Goal: Task Accomplishment & Management: Manage account settings

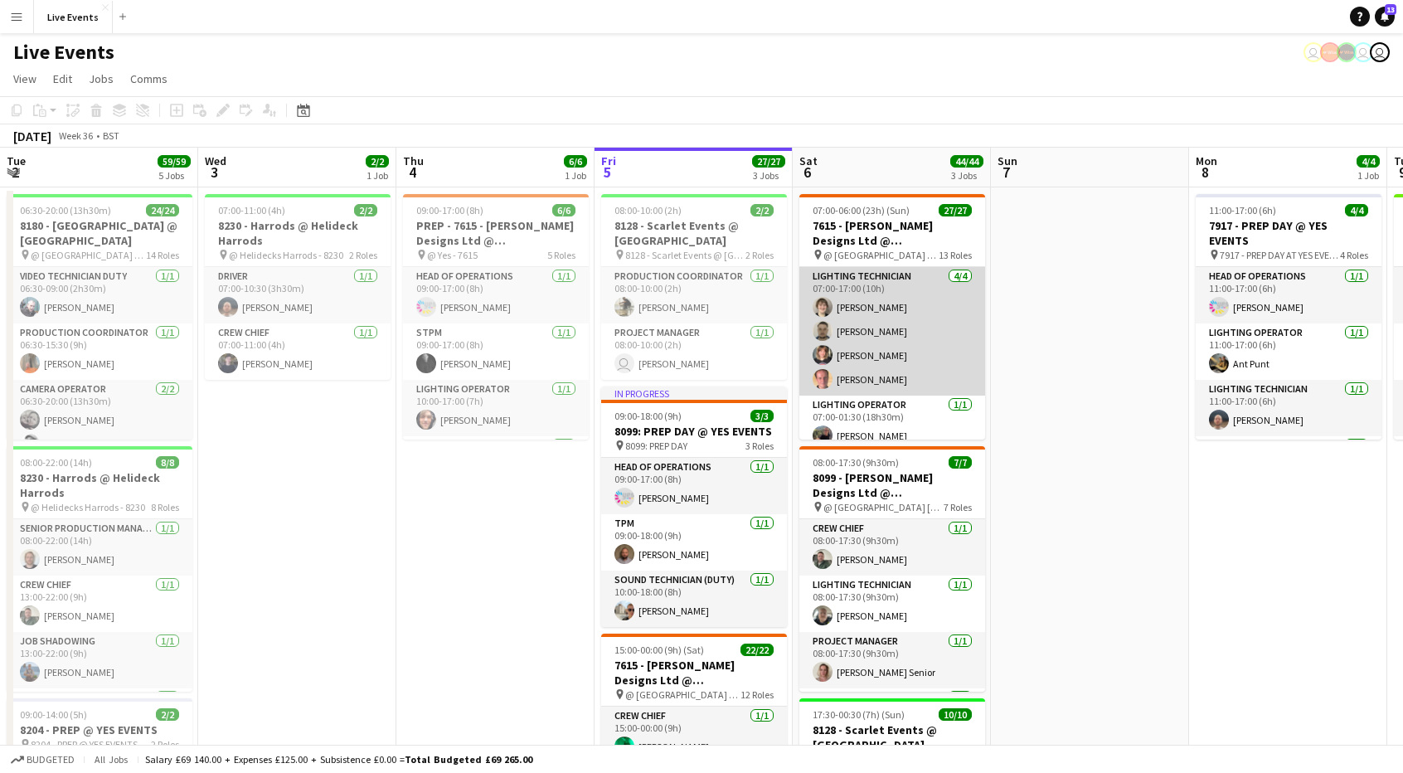
scroll to position [0, 396]
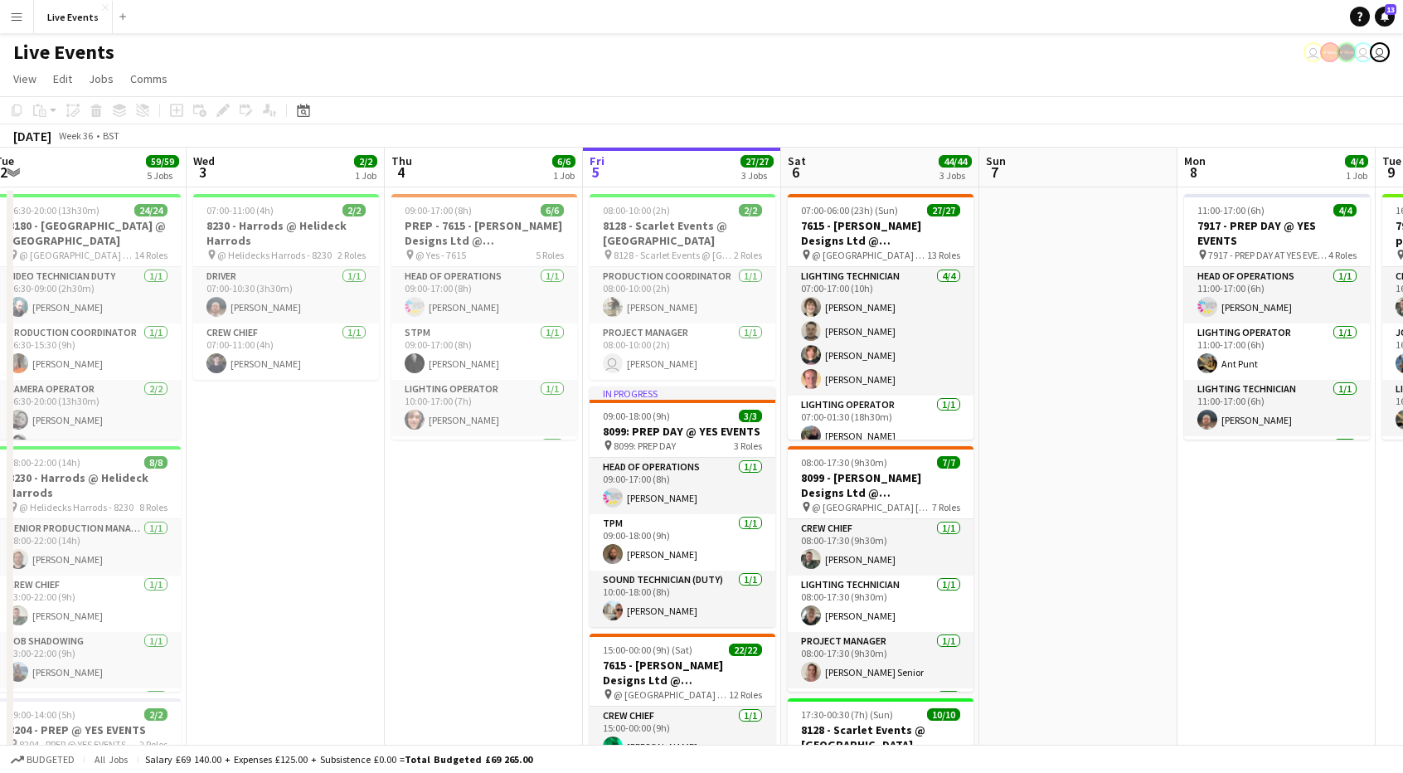
drag, startPoint x: 625, startPoint y: 393, endPoint x: 1011, endPoint y: 351, distance: 387.9
click at [1011, 351] on app-calendar-viewport "Sun 31 Mon 1 16/16 4 Jobs Tue 2 59/59 5 Jobs Wed 3 2/2 1 Job Thu 4 6/6 1 Job Fr…" at bounding box center [701, 785] width 1403 height 1275
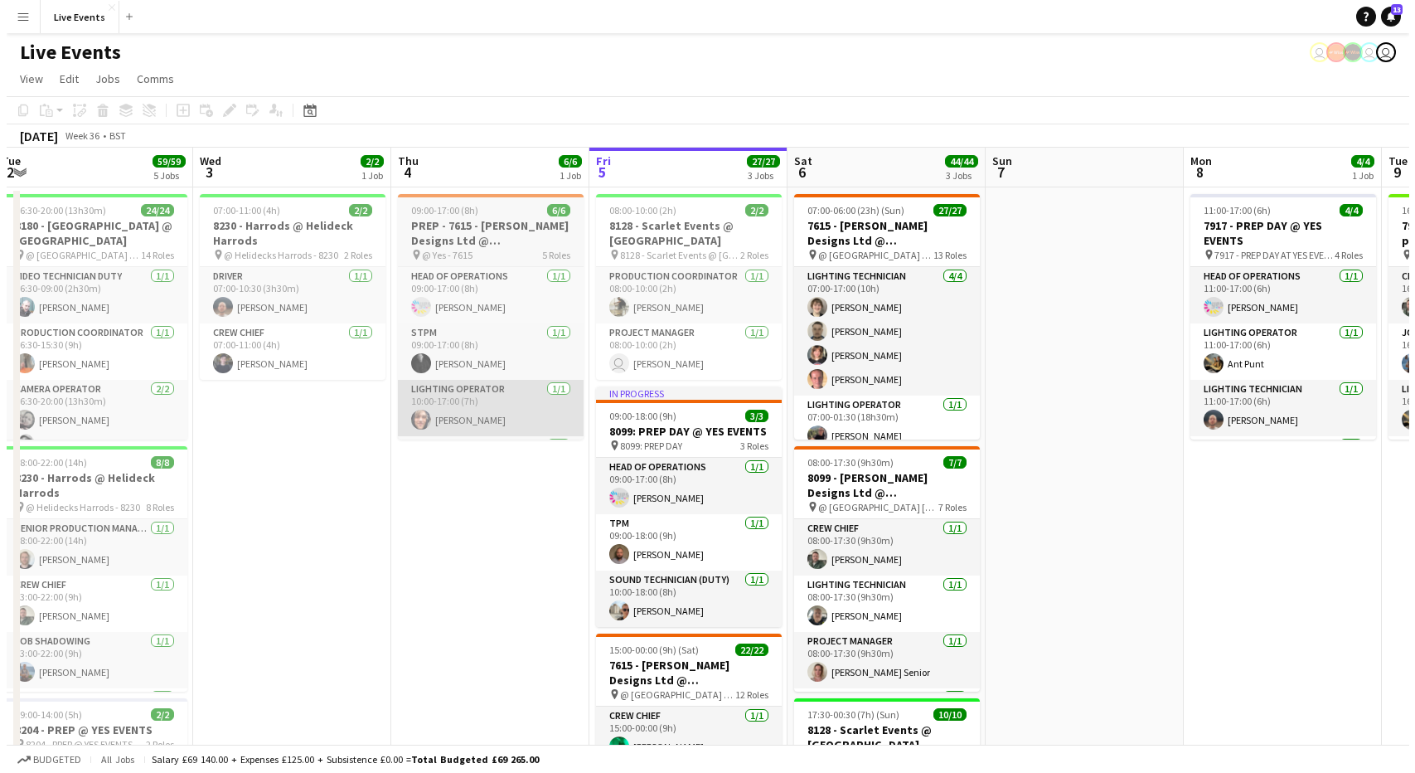
scroll to position [0, 407]
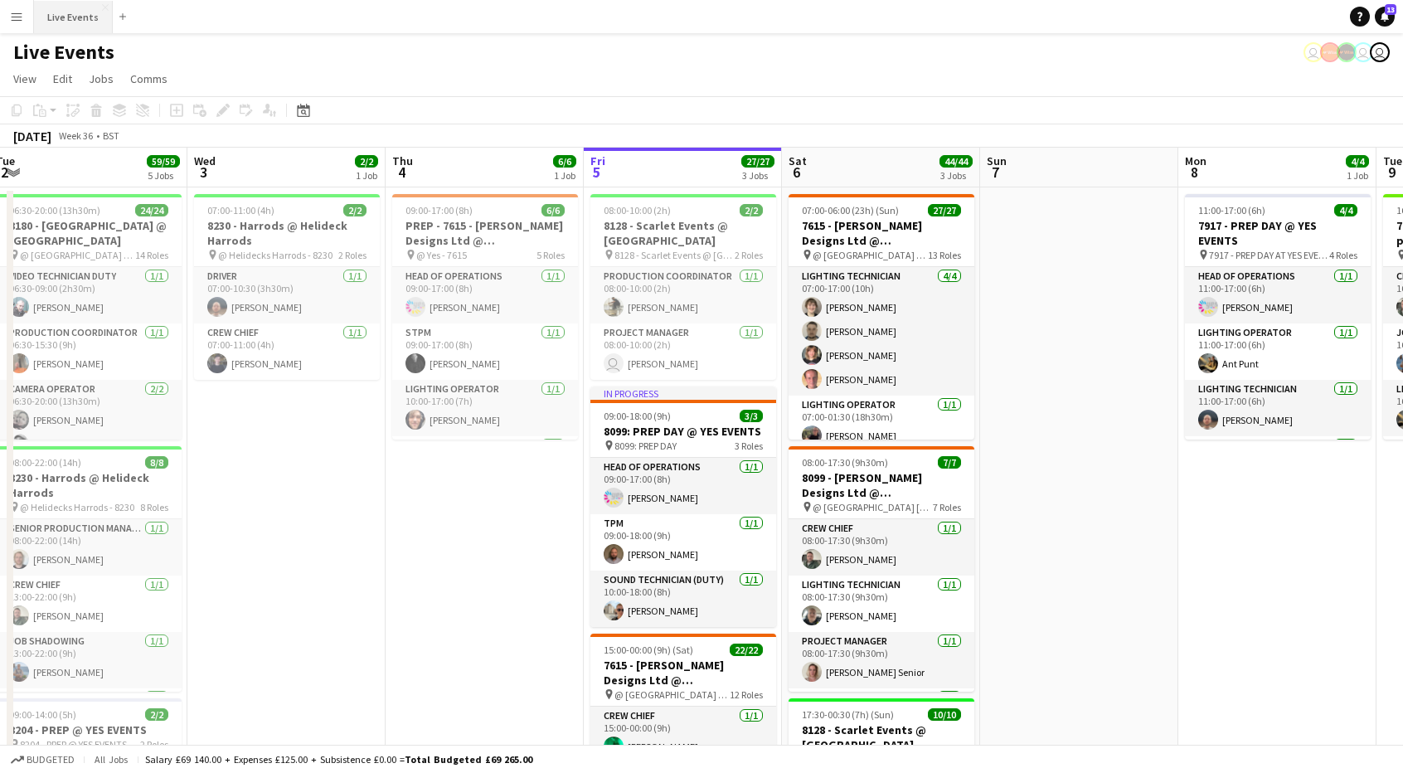
click at [50, 14] on button "Live Events Close" at bounding box center [73, 17] width 79 height 32
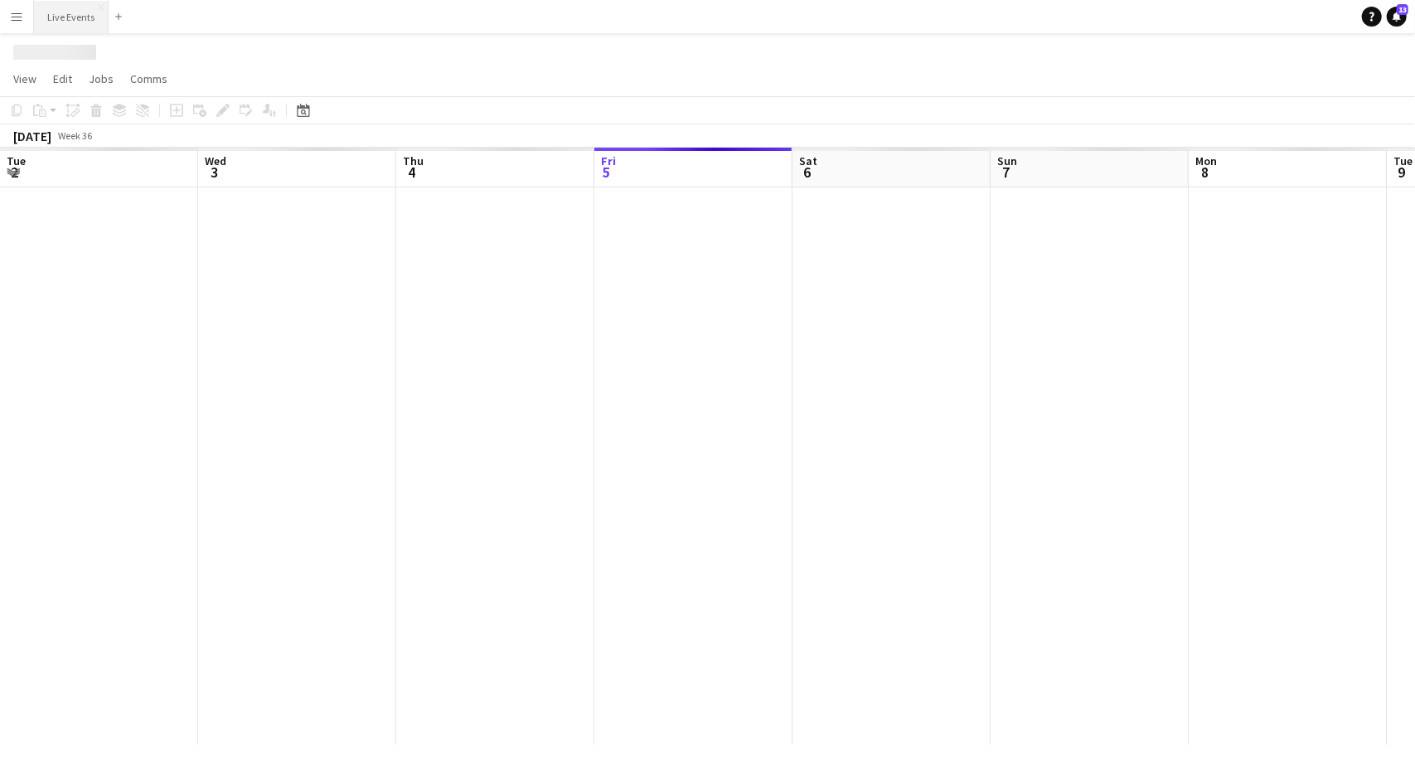
scroll to position [0, 396]
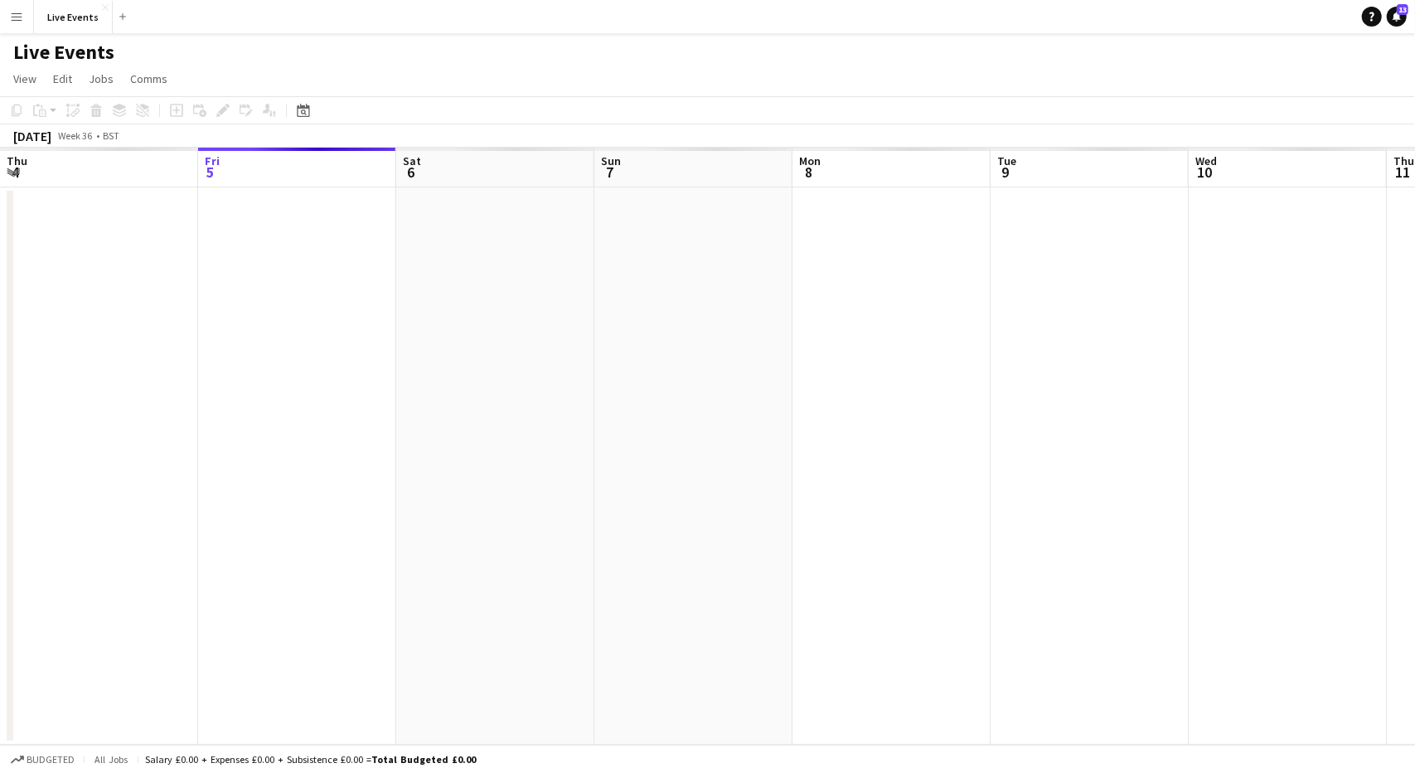
click at [12, 21] on app-icon "Menu" at bounding box center [16, 16] width 13 height 13
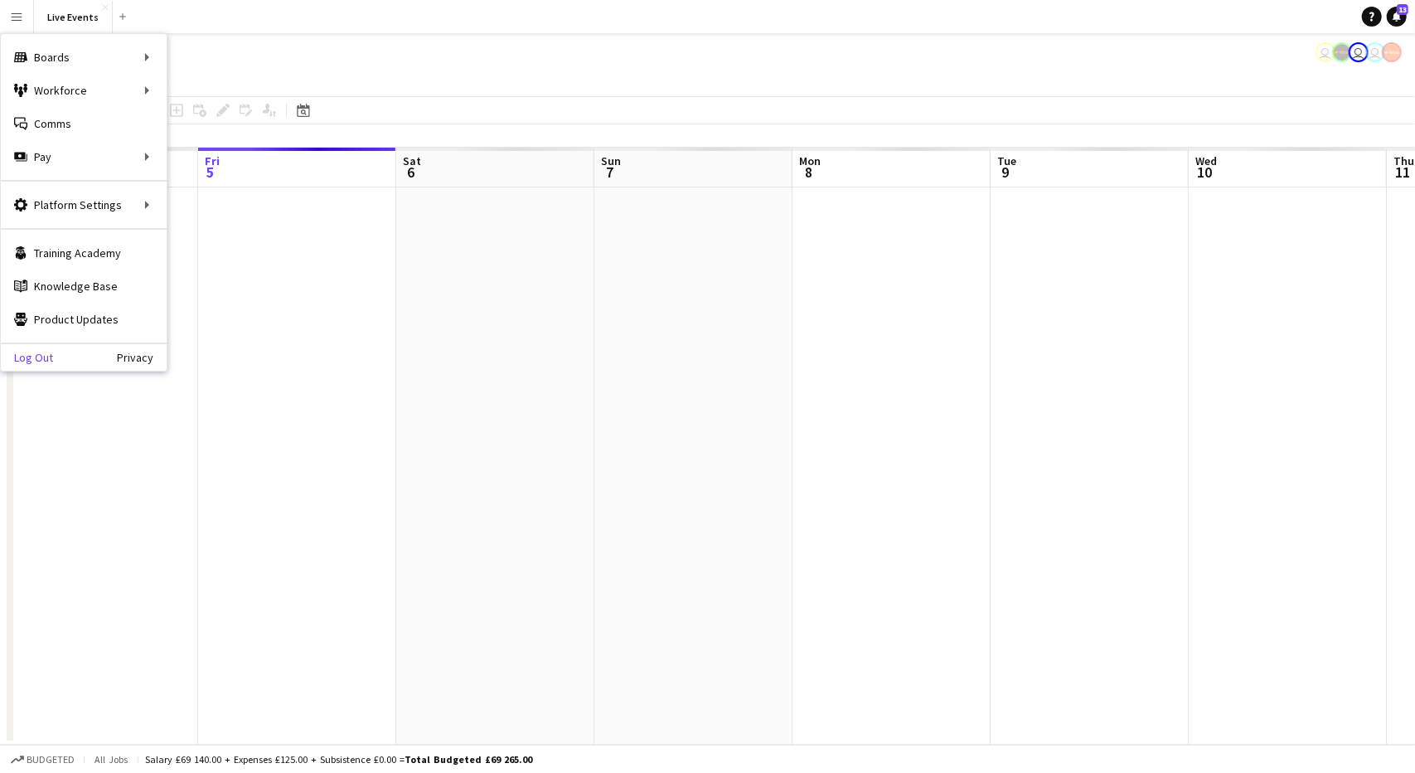
click at [46, 362] on link "Log Out" at bounding box center [27, 357] width 52 height 13
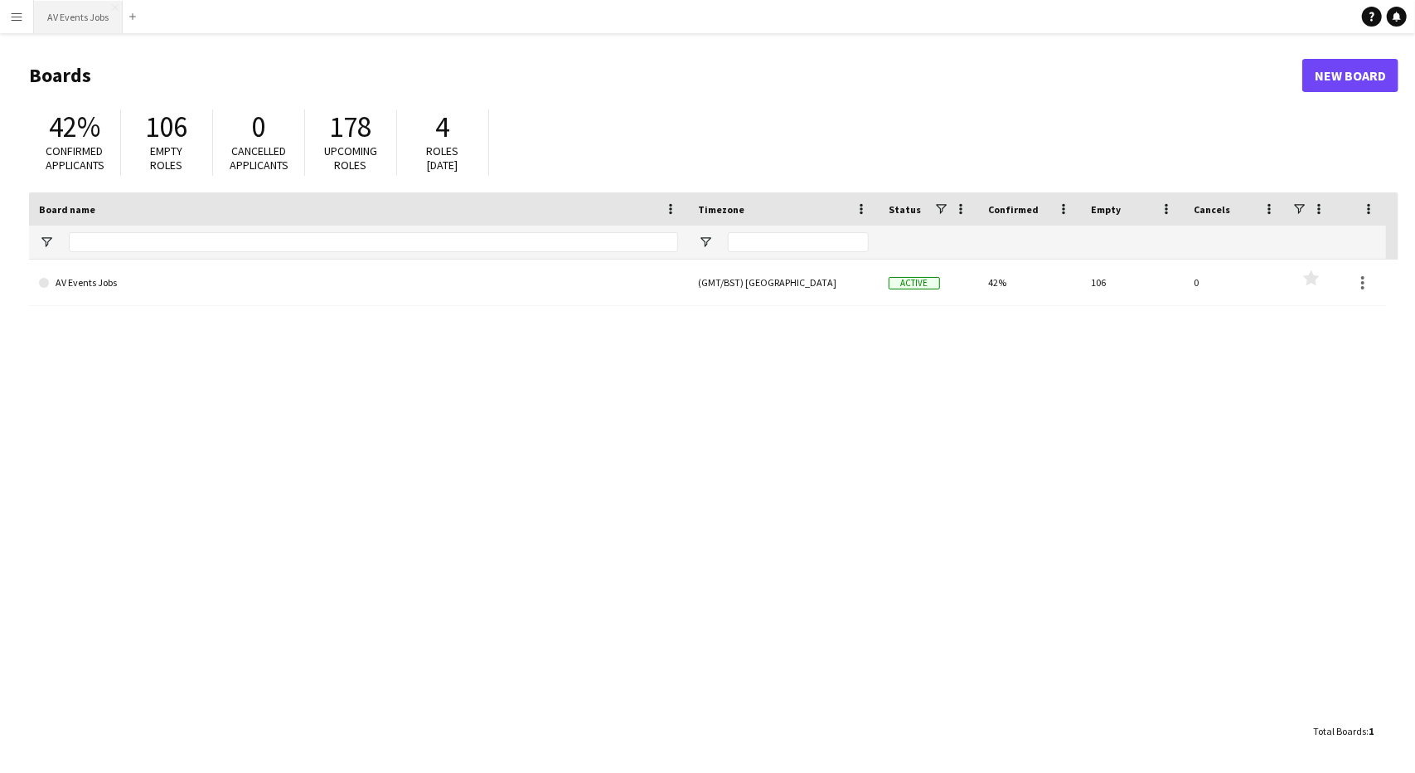
click at [97, 14] on button "AV Events Jobs Close" at bounding box center [78, 17] width 89 height 32
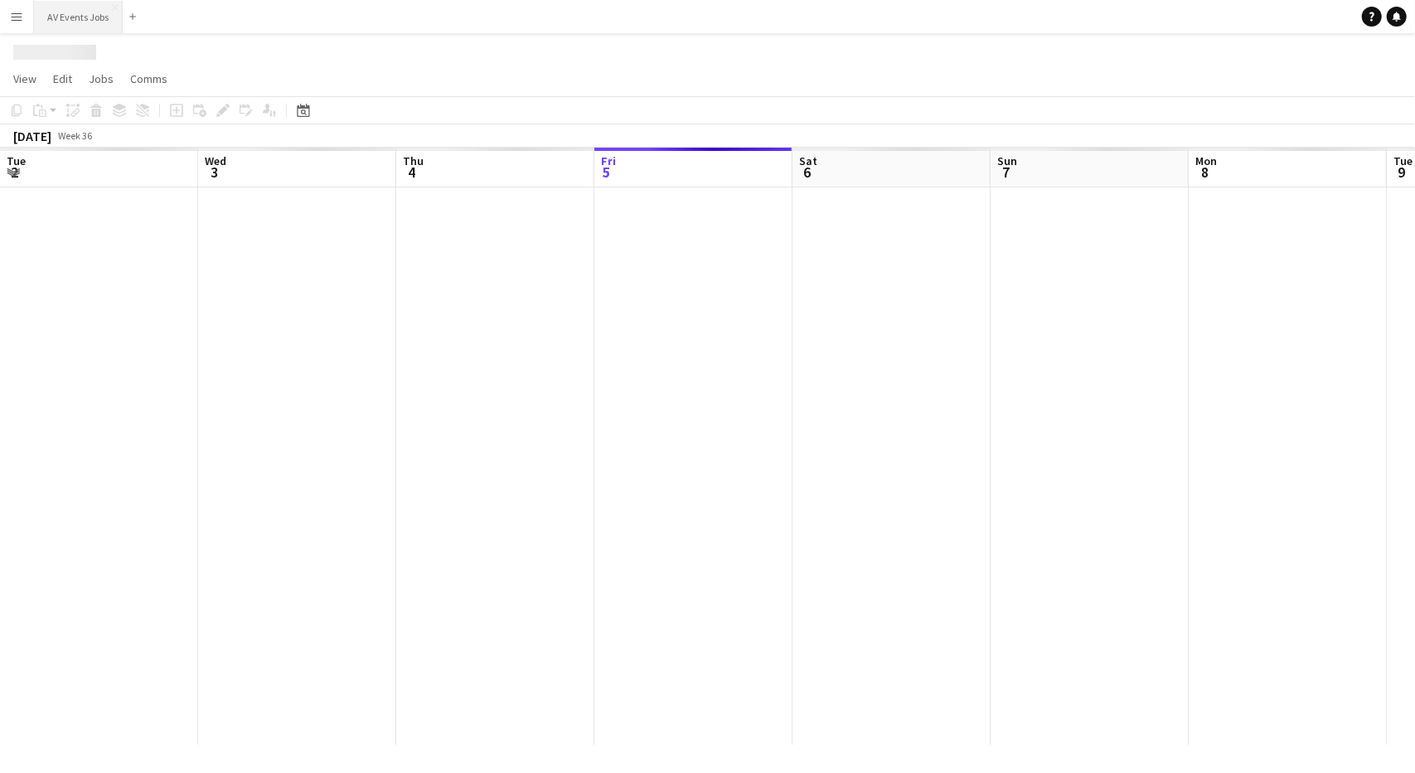
scroll to position [0, 396]
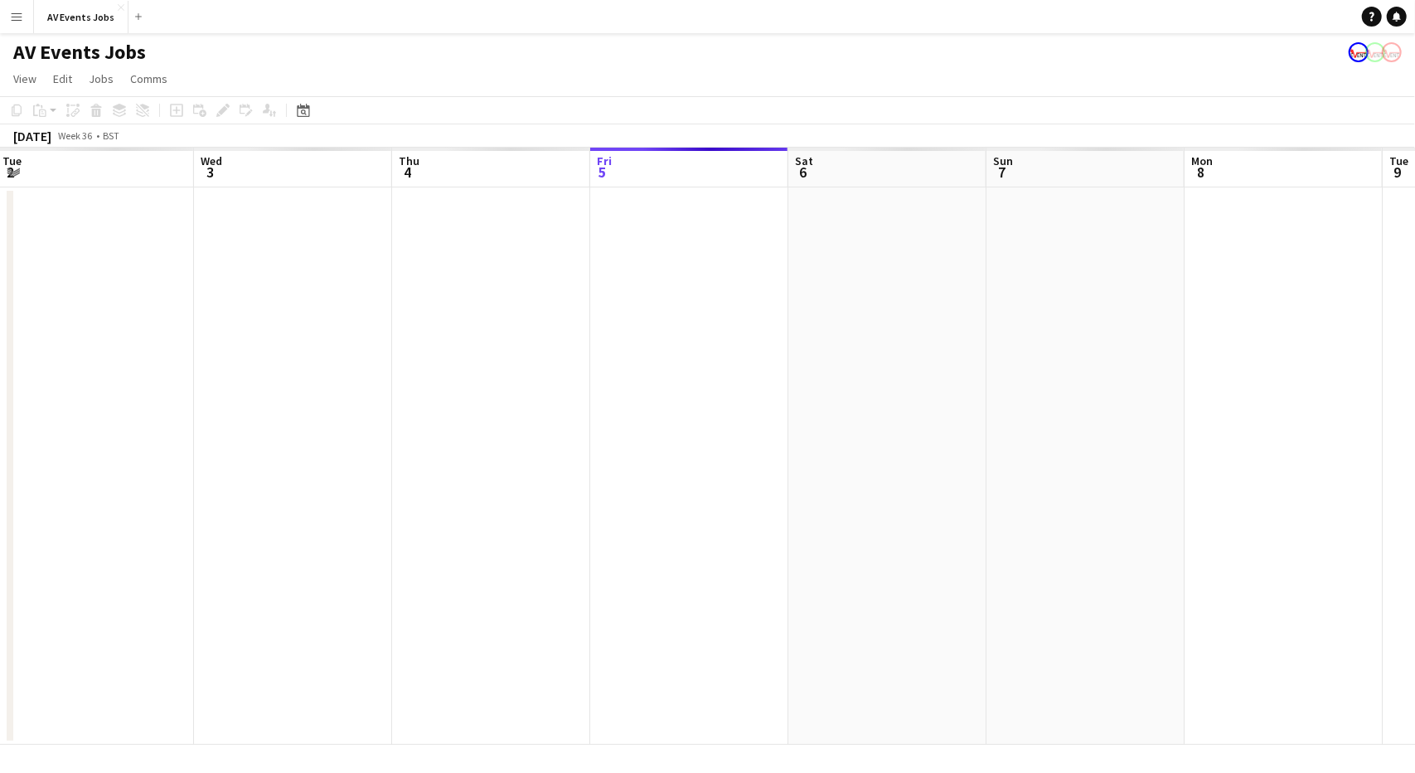
drag, startPoint x: 172, startPoint y: 292, endPoint x: 575, endPoint y: 269, distance: 403.6
click at [575, 269] on app-calendar-viewport "Sun 31 Mon 1 Tue 2 Wed 3 Thu 4 Fri 5 Sat 6 Sun 7 Mon 8 Tue 9 Wed 10 Thu 11 Fri …" at bounding box center [707, 446] width 1415 height 597
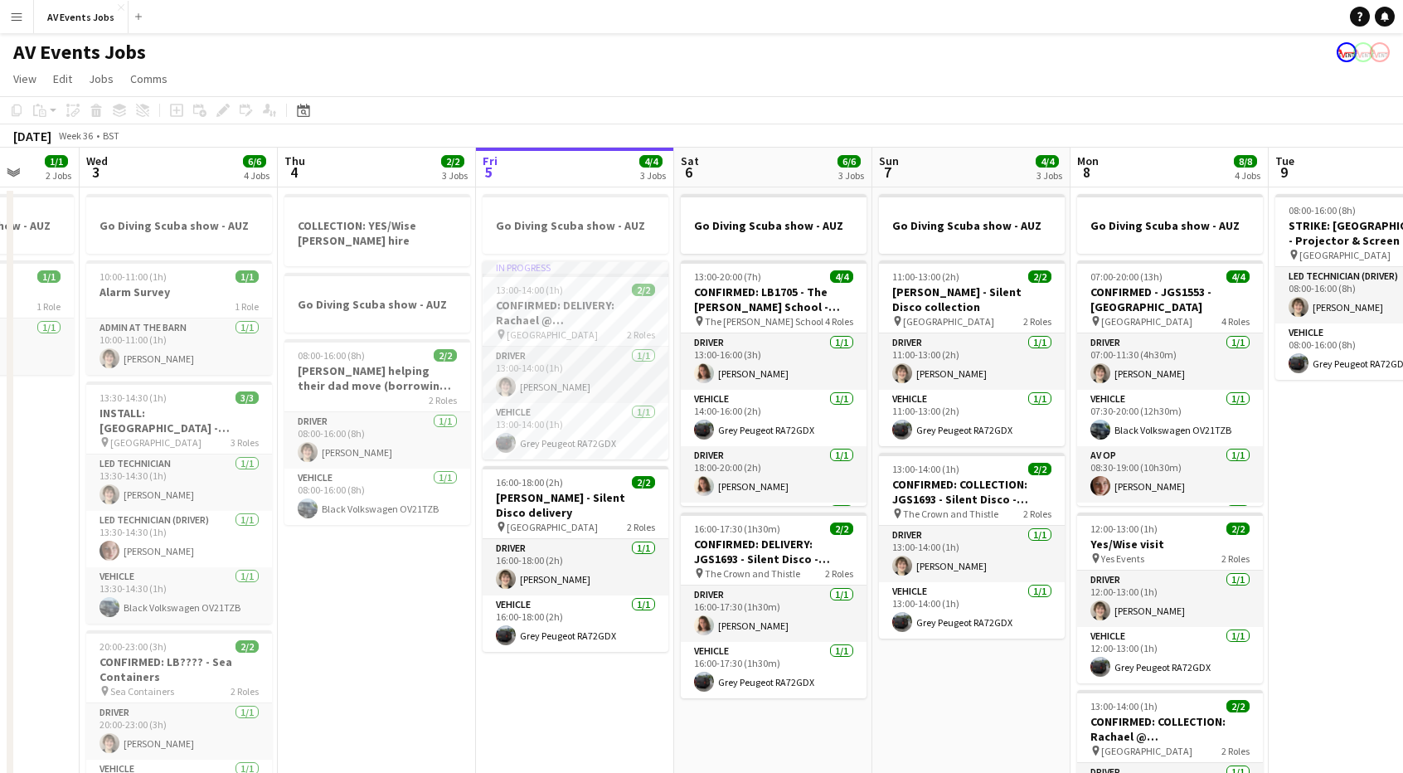
scroll to position [0, 517]
drag, startPoint x: 574, startPoint y: 564, endPoint x: 447, endPoint y: 560, distance: 126.9
click at [447, 560] on app-calendar-viewport "Sun 31 6/7 2 Jobs Mon 1 1/2 1 Job Tue 2 1/1 2 Jobs Wed 3 6/6 4 Jobs Thu 4 2/2 3…" at bounding box center [701, 536] width 1403 height 777
drag, startPoint x: 836, startPoint y: 95, endPoint x: 652, endPoint y: 98, distance: 184.1
click at [652, 98] on app-board "AV Events Jobs View Day view expanded Day view collapsed Month view Date picker…" at bounding box center [701, 478] width 1403 height 891
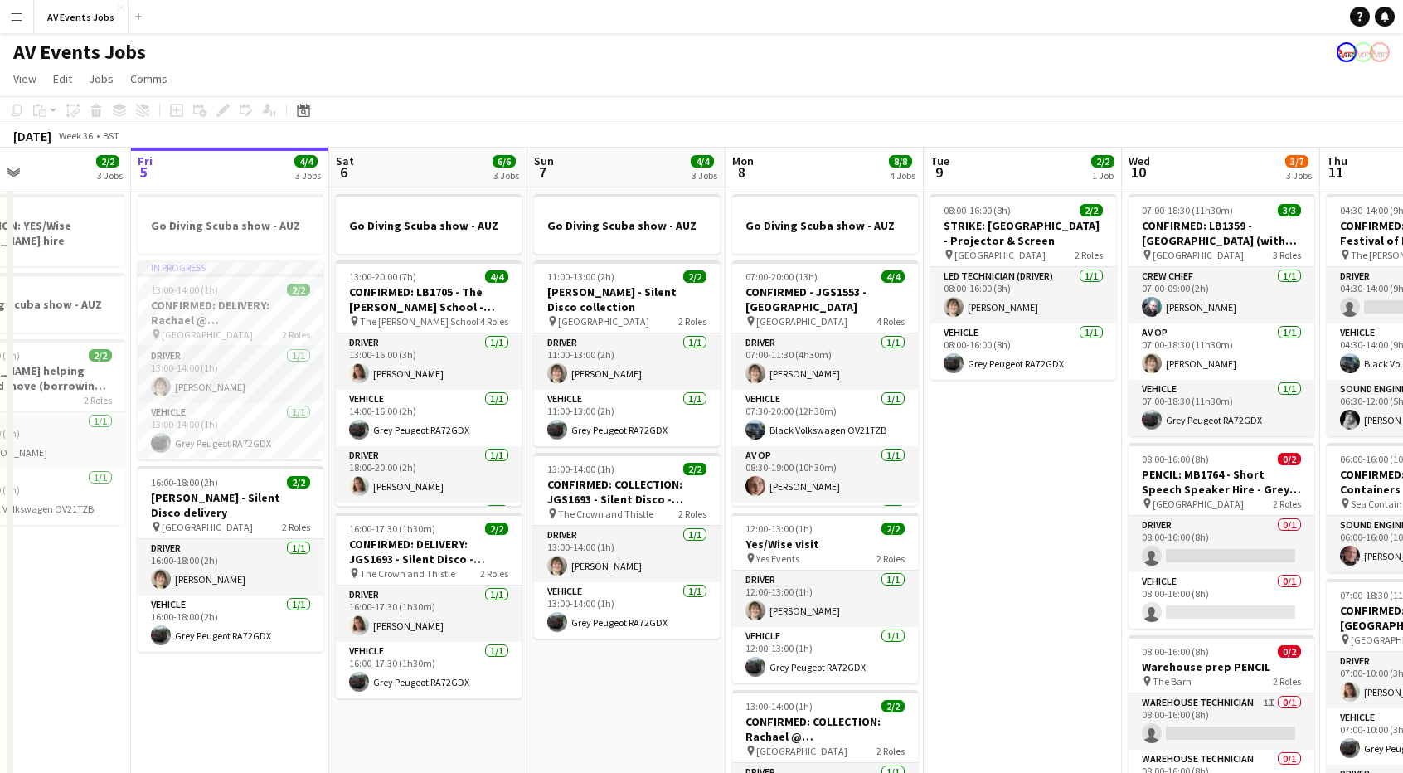
scroll to position [0, 488]
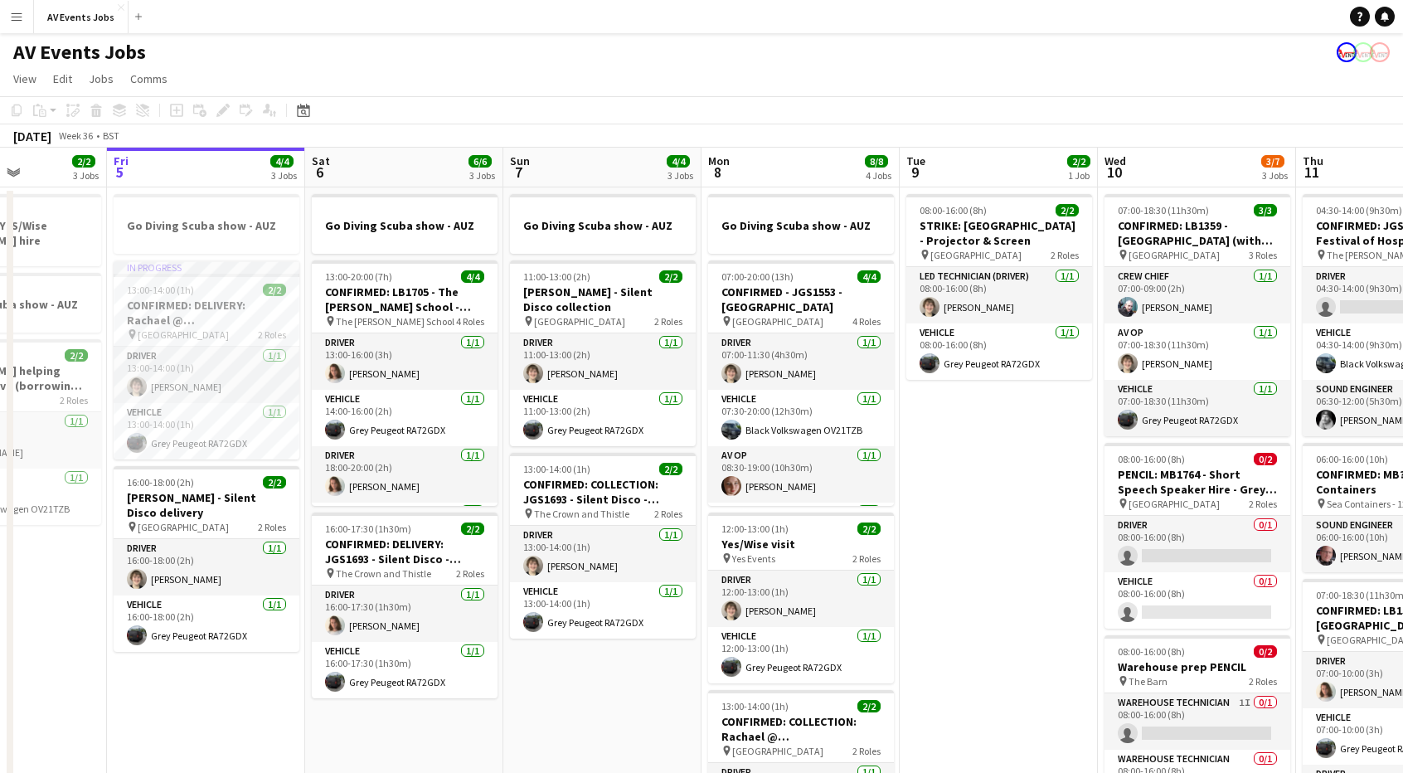
drag, startPoint x: 952, startPoint y: 683, endPoint x: 585, endPoint y: 647, distance: 369.1
click at [585, 647] on app-calendar-viewport "Tue 2 1/1 2 Jobs Wed 3 6/6 4 Jobs Thu 4 2/2 3 Jobs Fri 5 4/4 3 Jobs Sat 6 6/6 3…" at bounding box center [701, 536] width 1403 height 777
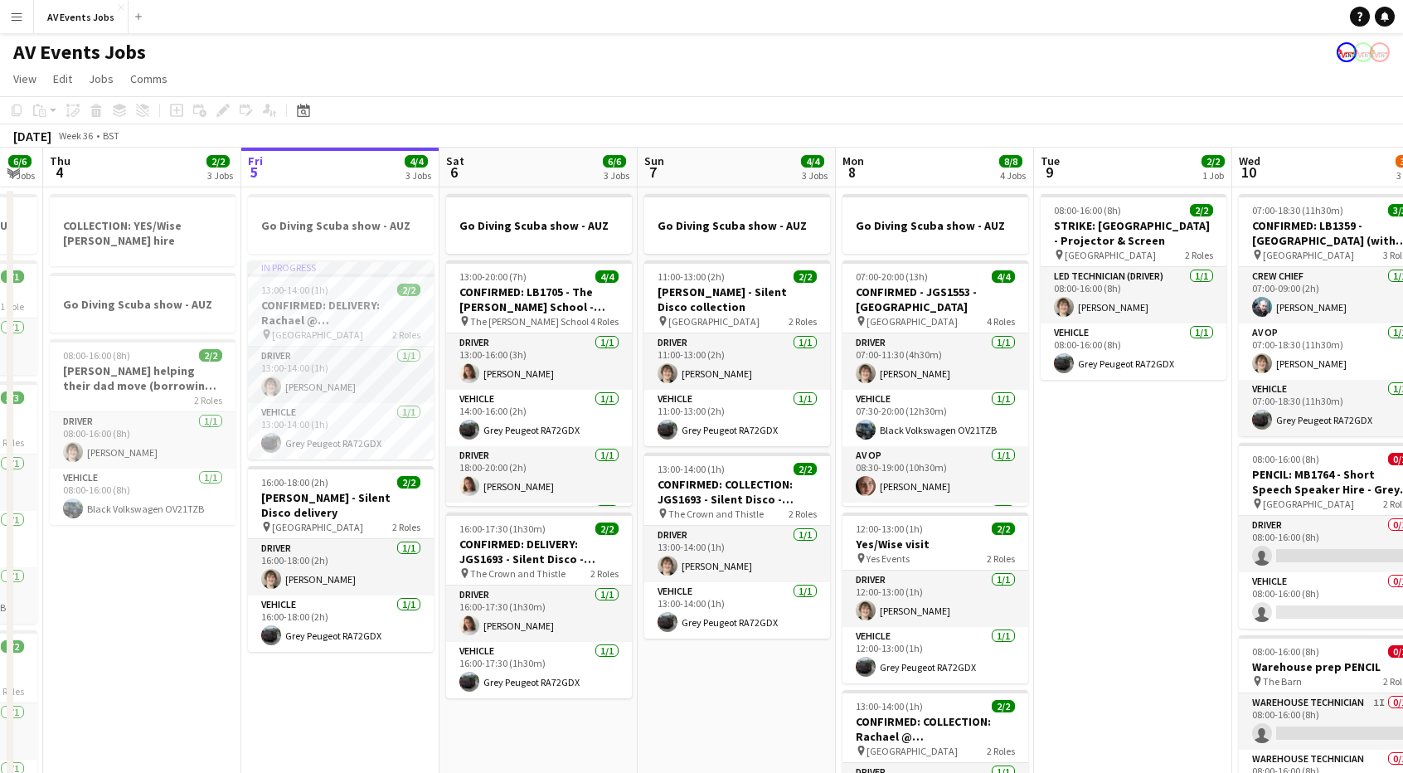
scroll to position [0, 342]
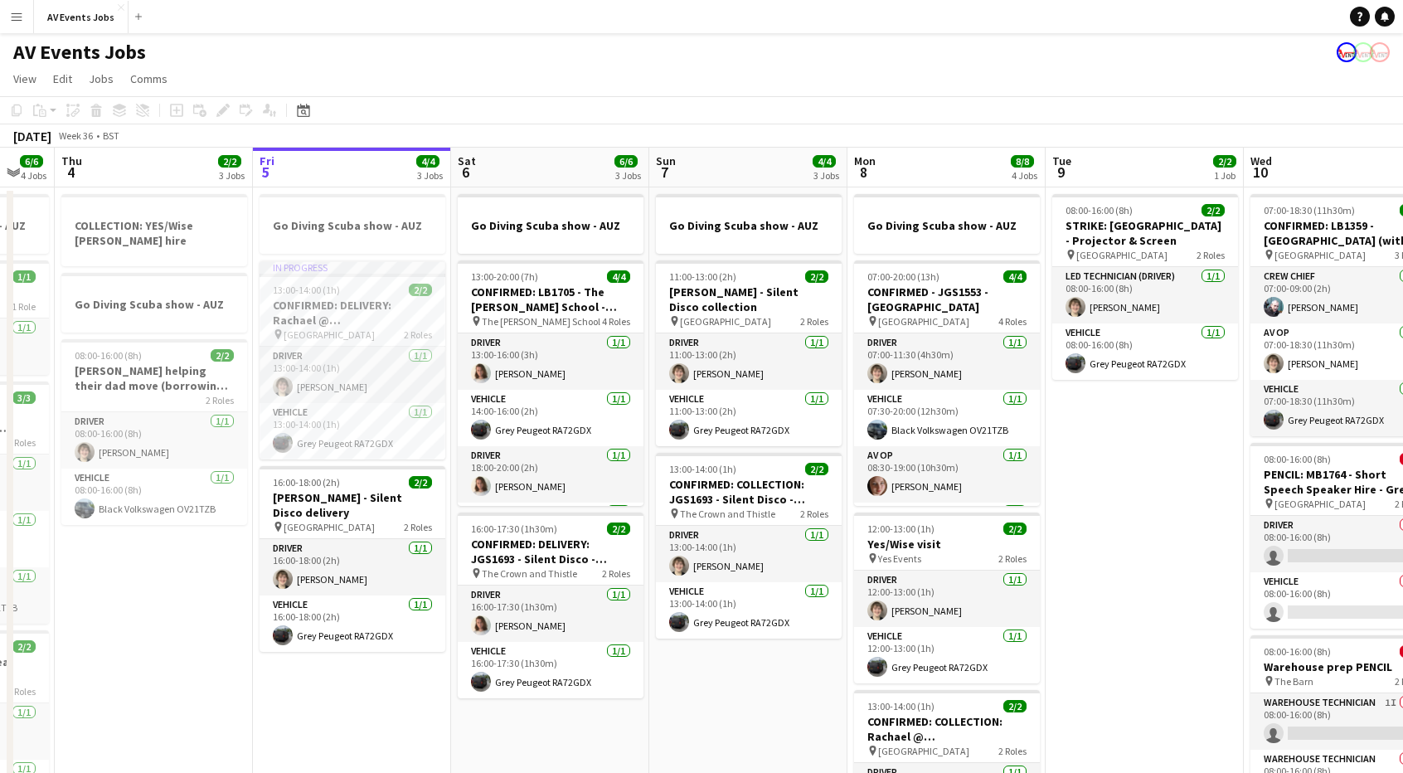
drag, startPoint x: 1007, startPoint y: 492, endPoint x: 1153, endPoint y: 522, distance: 149.0
click at [1153, 522] on app-calendar-viewport "Tue 2 1/1 2 Jobs Wed 3 6/6 4 Jobs Thu 4 2/2 3 Jobs Fri 5 4/4 3 Jobs Sat 6 6/6 3…" at bounding box center [701, 536] width 1403 height 777
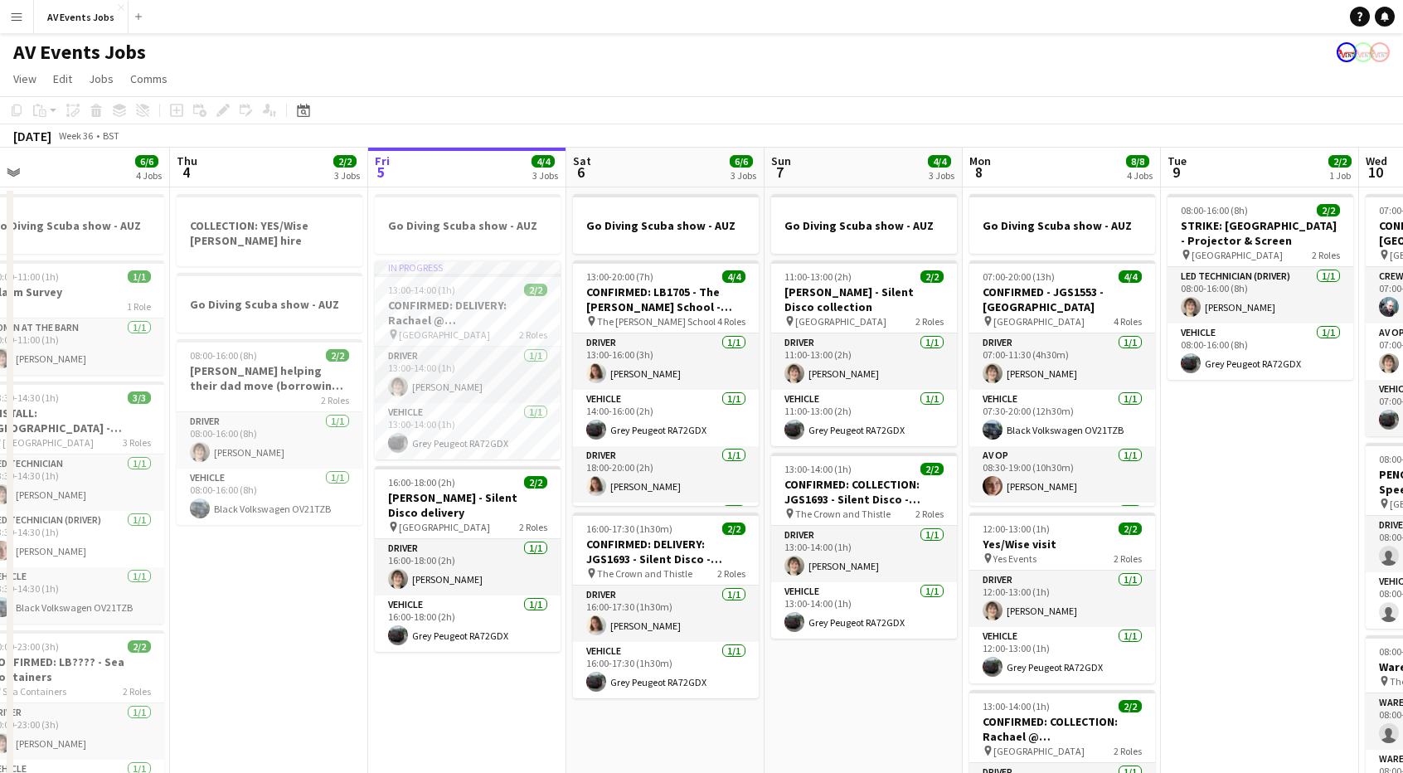
scroll to position [0, 418]
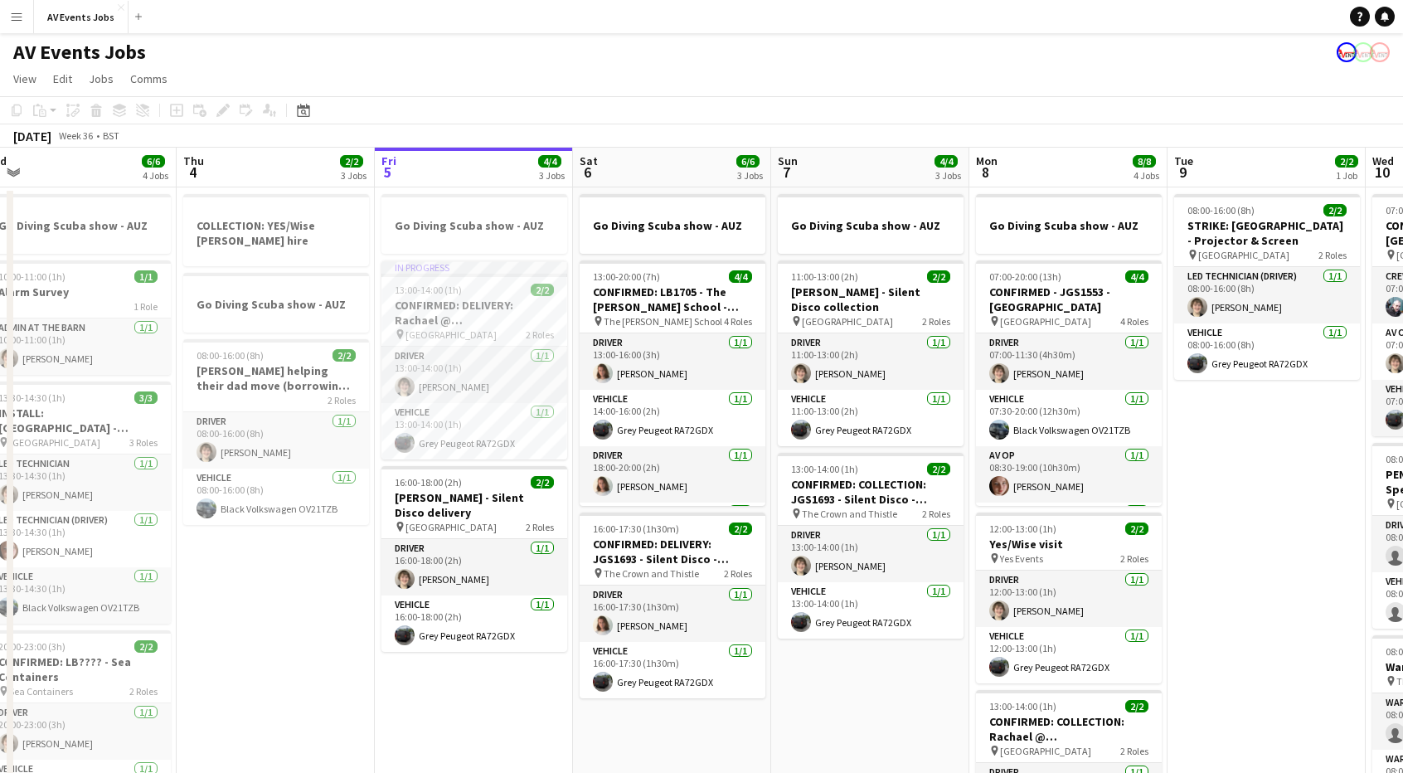
drag, startPoint x: 226, startPoint y: 550, endPoint x: 347, endPoint y: 537, distance: 122.5
click at [347, 537] on app-calendar-viewport "Mon 1 1/2 1 Job Tue 2 1/1 2 Jobs Wed 3 6/6 4 Jobs Thu 4 2/2 3 Jobs Fri 5 4/4 3 …" at bounding box center [701, 536] width 1403 height 777
click at [1001, 92] on app-page-menu "View Day view expanded Day view collapsed Month view Date picker Jump to today …" at bounding box center [701, 81] width 1403 height 32
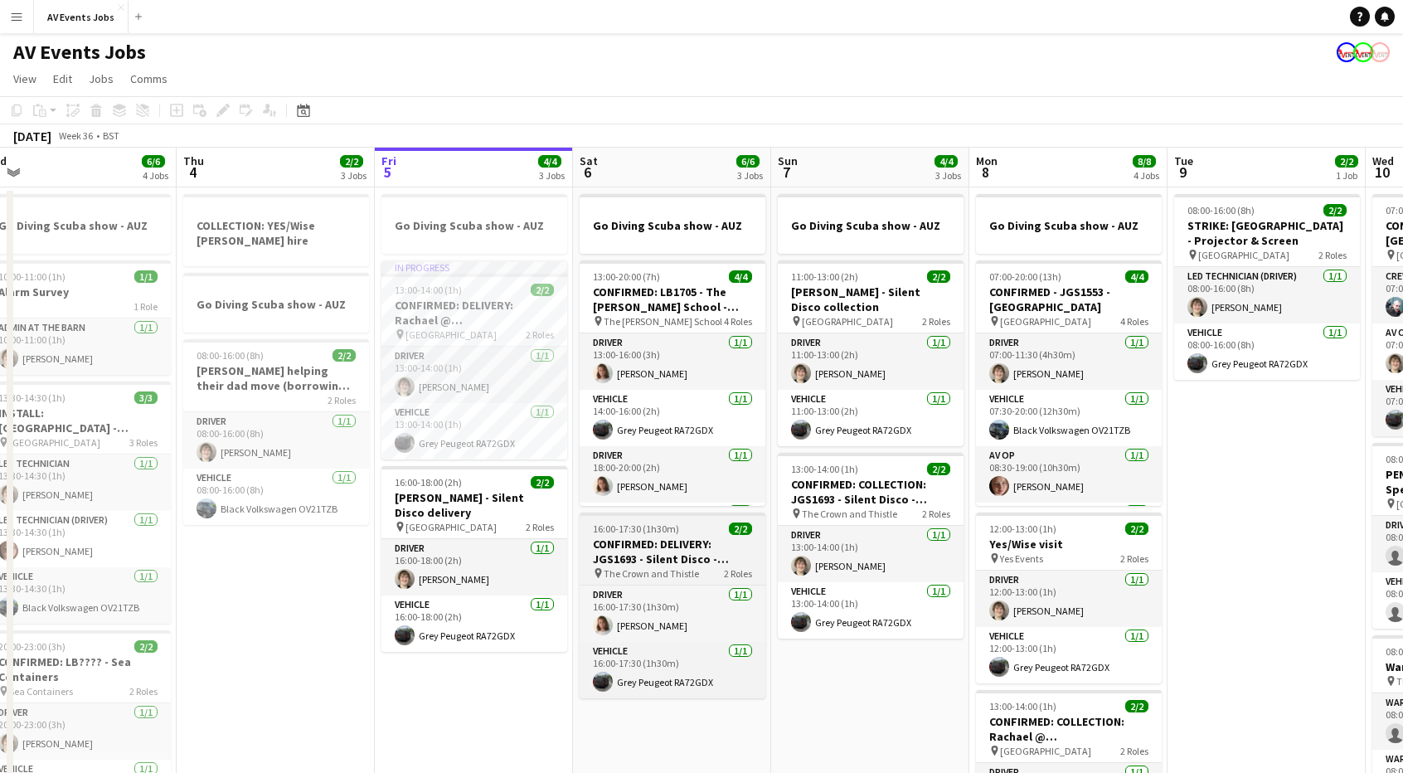
click at [674, 551] on h3 "CONFIRMED: DELIVERY: JGS1693 - Silent Disco - Reanne" at bounding box center [673, 551] width 186 height 30
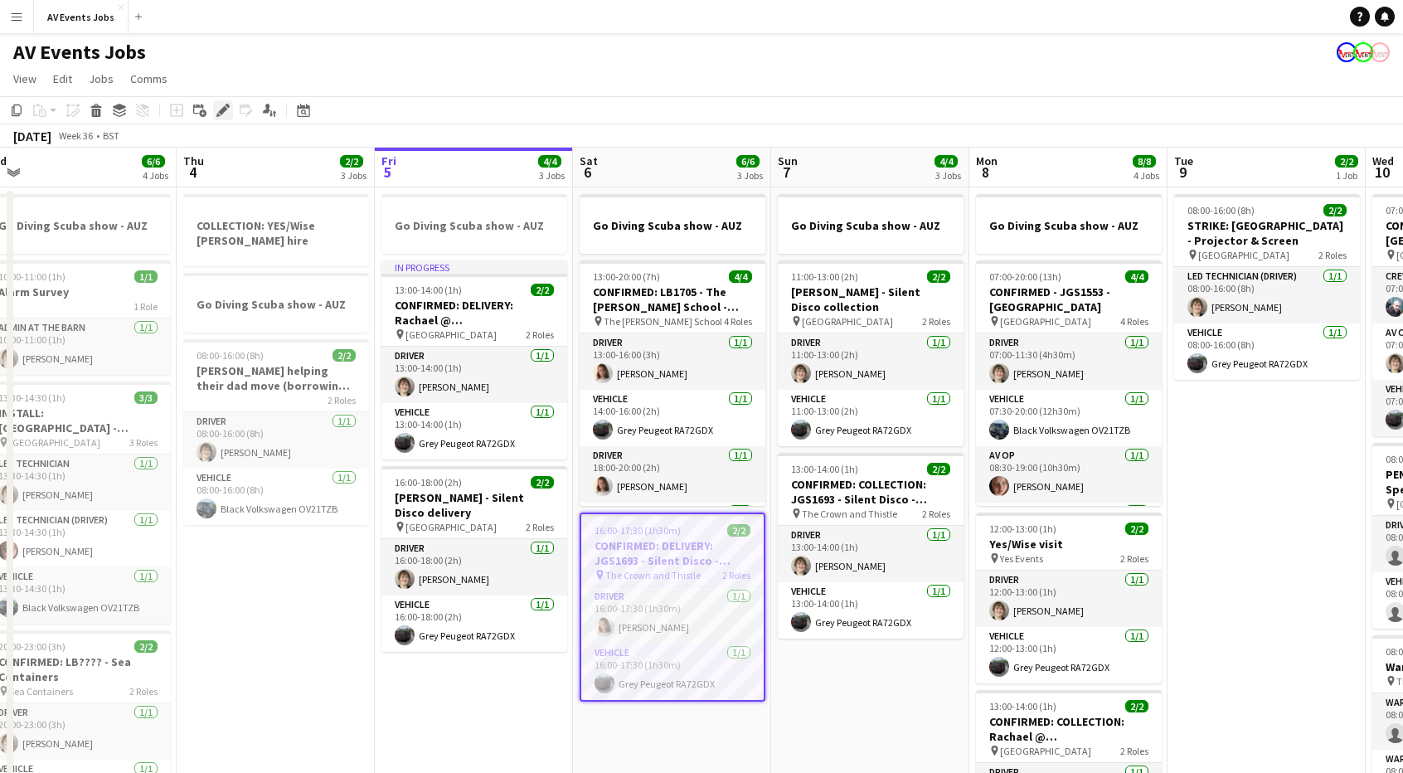
click at [226, 108] on icon at bounding box center [222, 110] width 9 height 9
type input "**********"
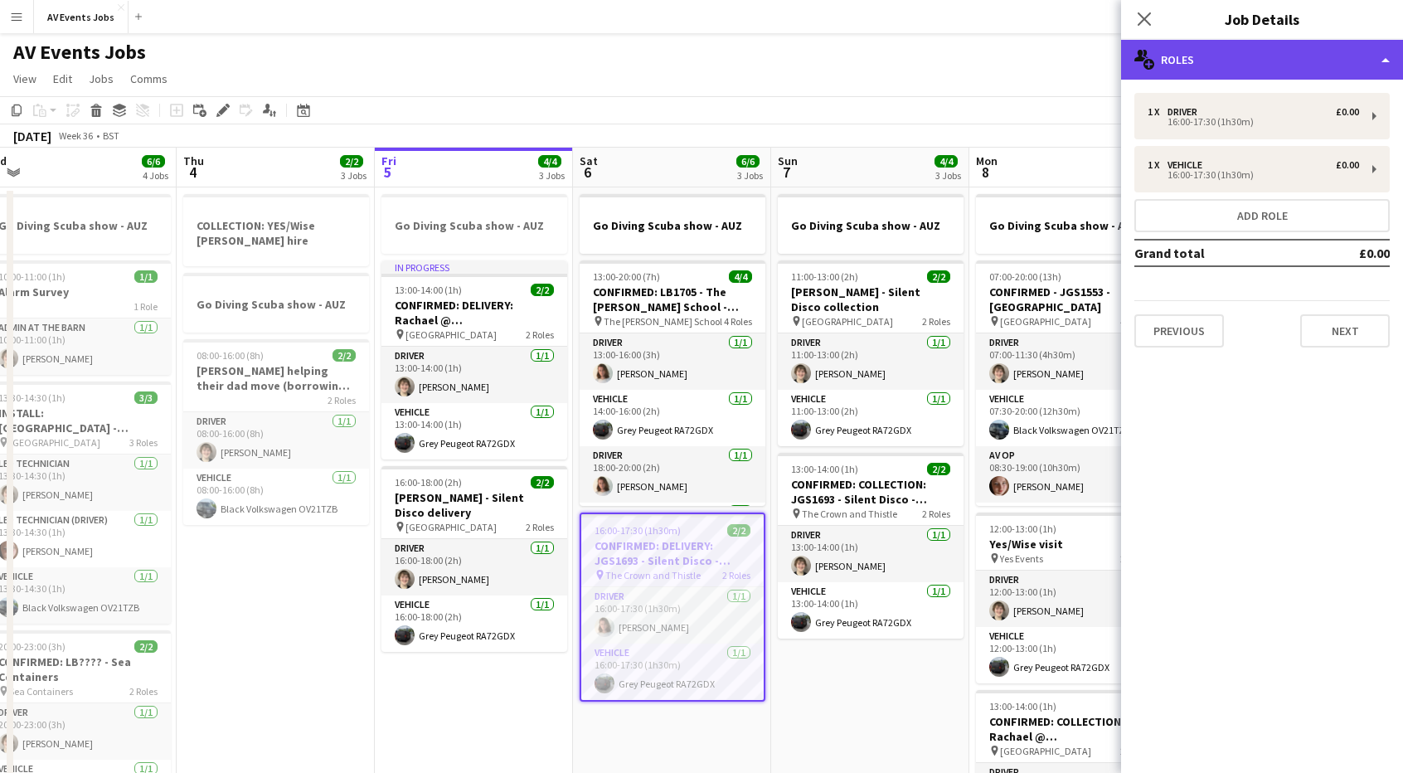
click at [1250, 48] on div "multiple-users-add Roles" at bounding box center [1262, 60] width 282 height 40
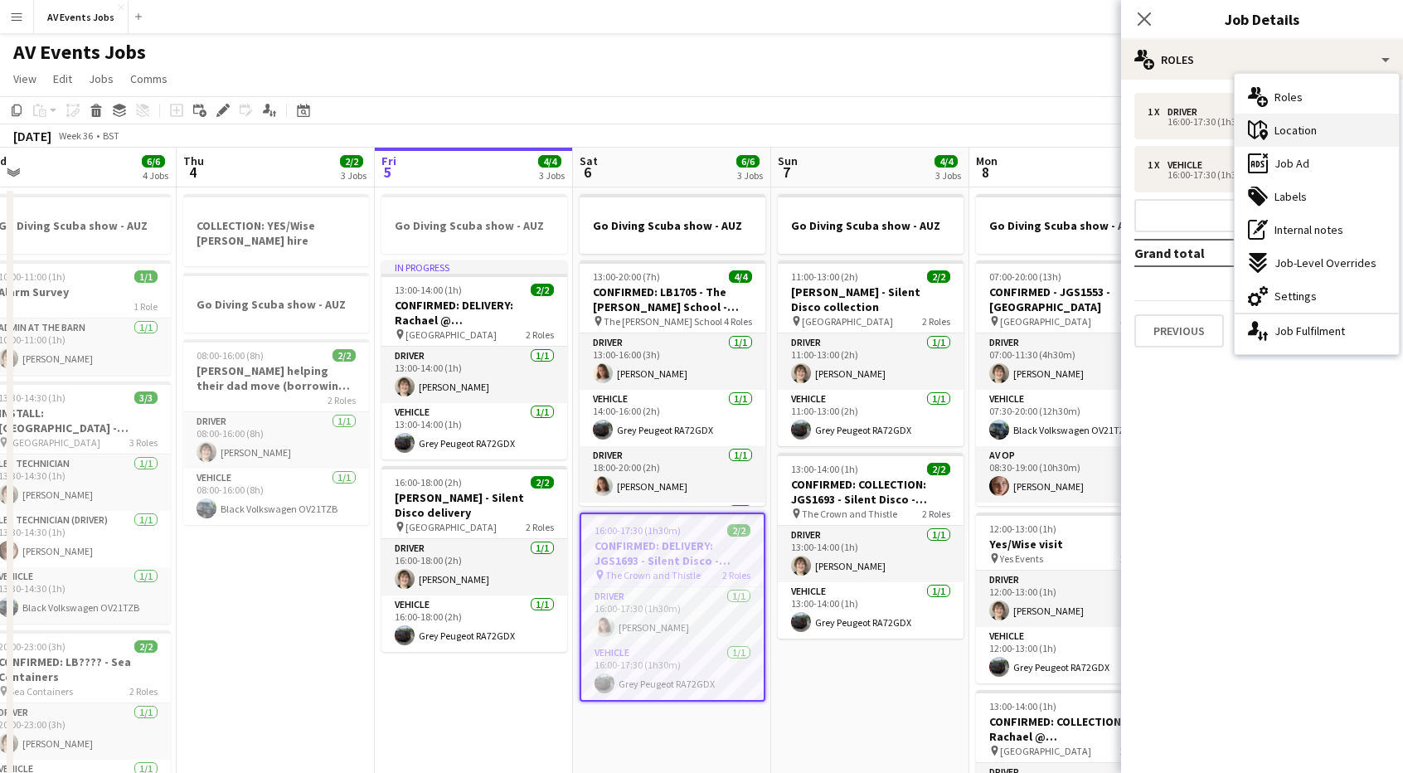
click at [1293, 136] on span "Location" at bounding box center [1295, 130] width 42 height 15
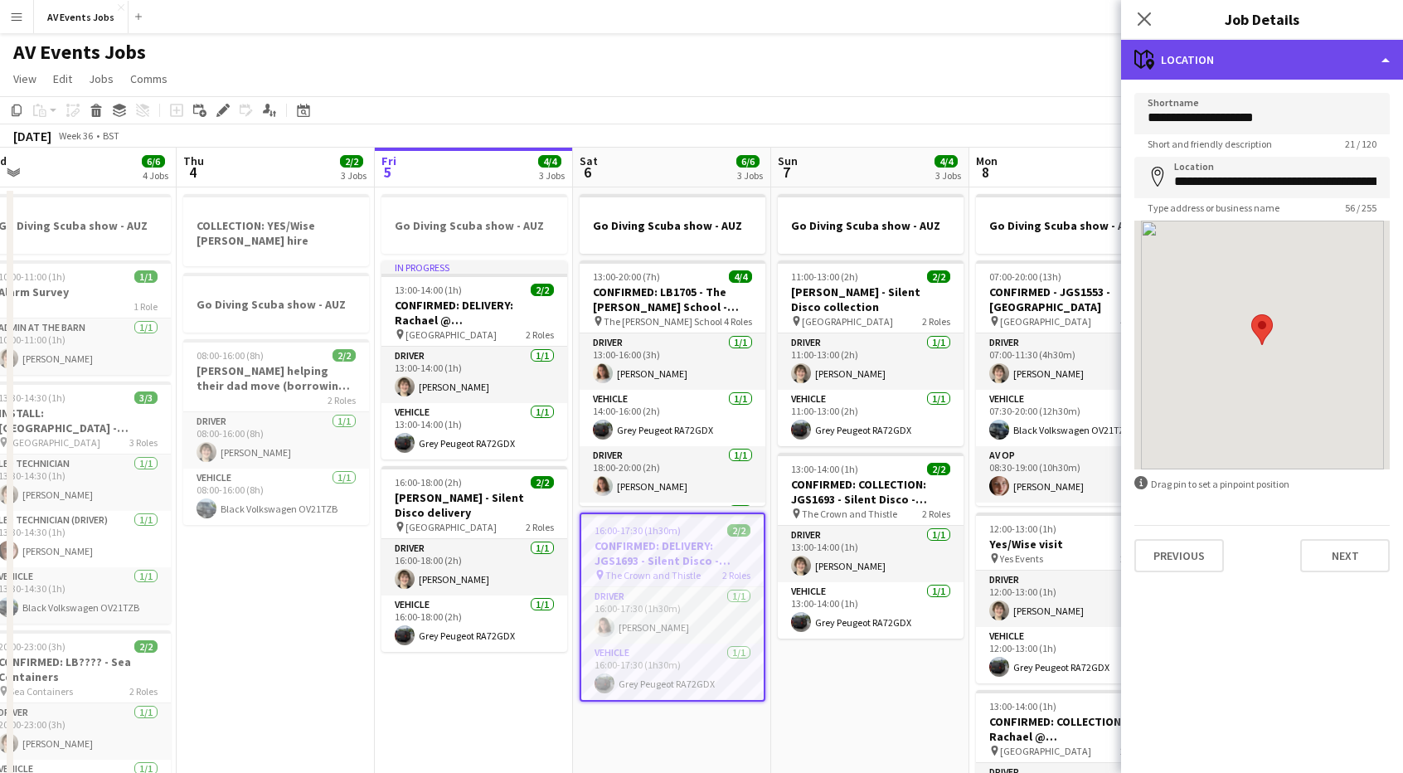
click at [1245, 56] on div "maps-pin-1 Location" at bounding box center [1262, 60] width 282 height 40
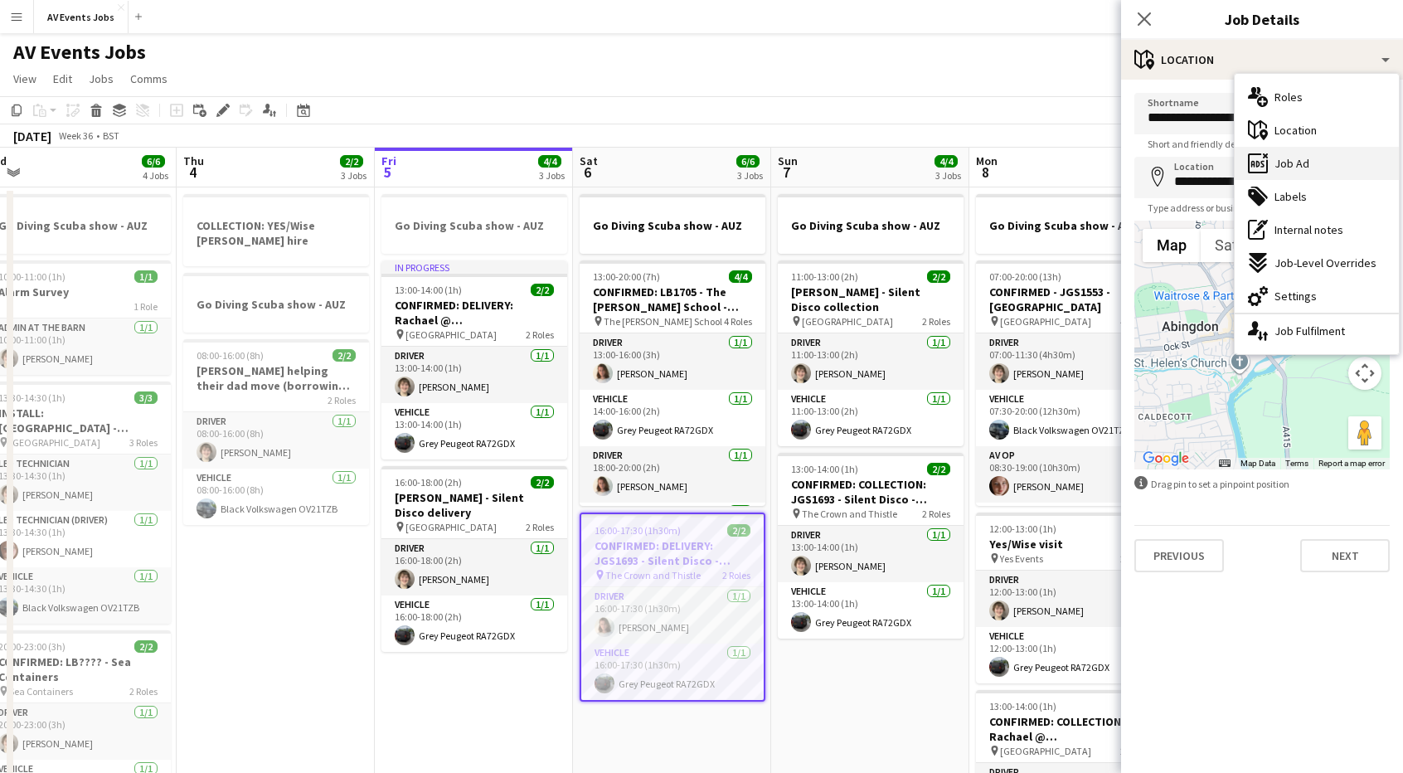
click at [1279, 159] on span "Job Ad" at bounding box center [1291, 163] width 35 height 15
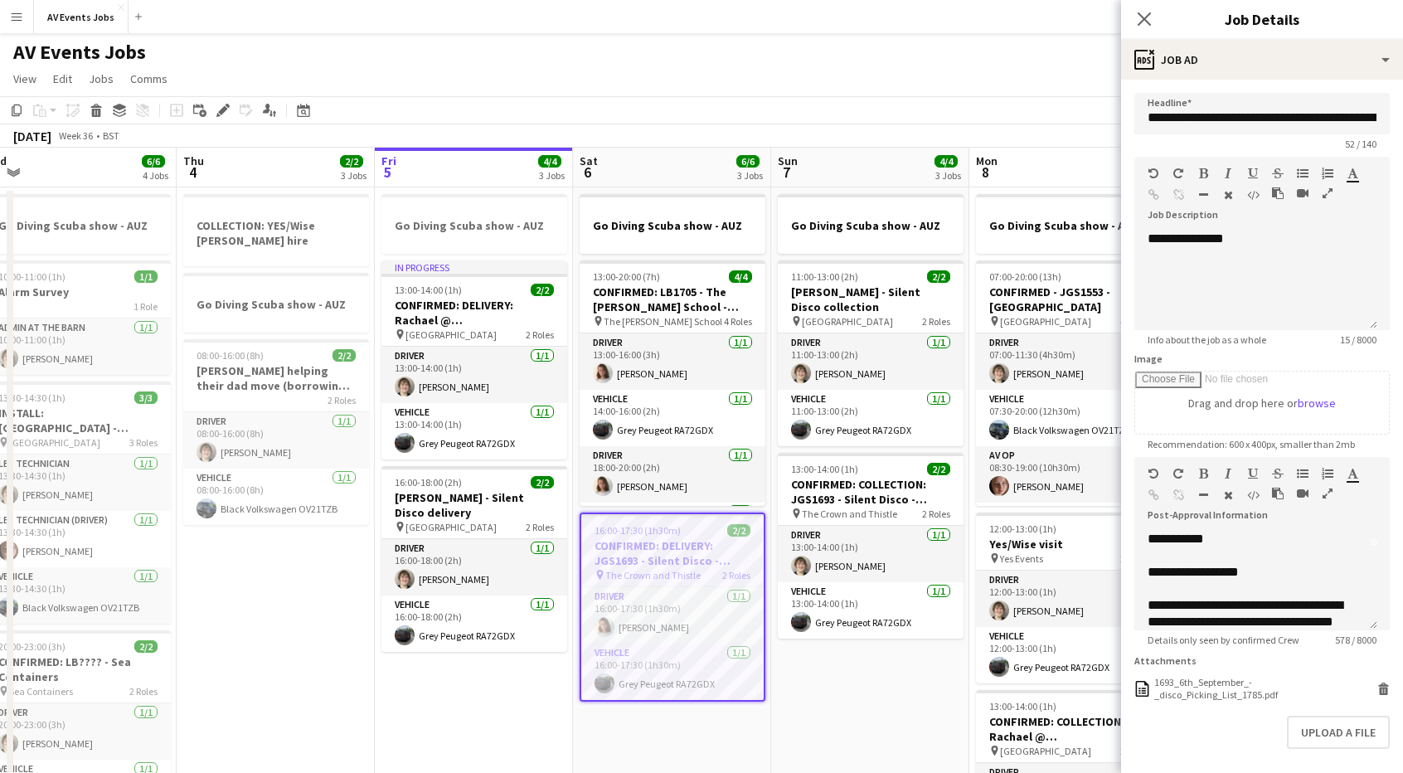
scroll to position [0, 0]
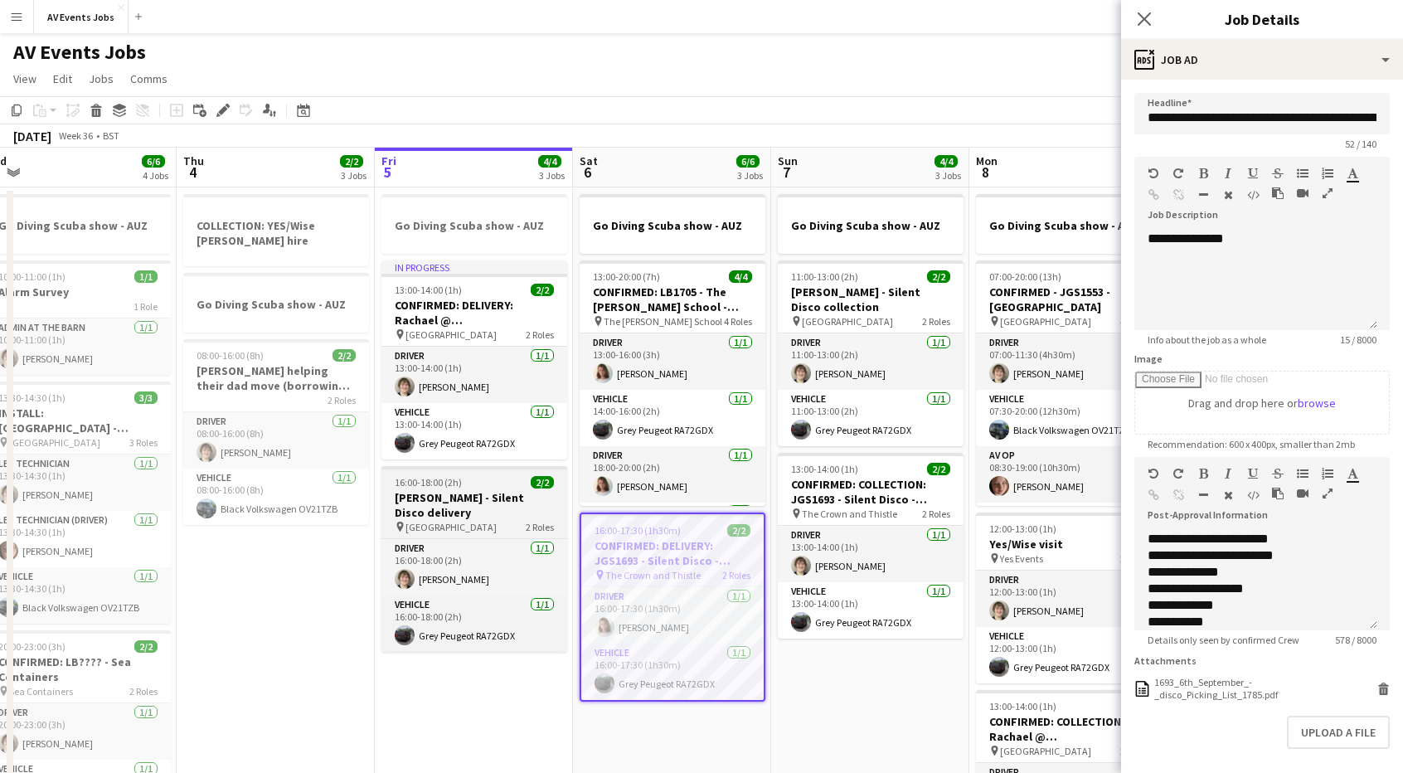
click at [486, 498] on h3 "Aimee - Silent Disco delivery" at bounding box center [474, 505] width 186 height 30
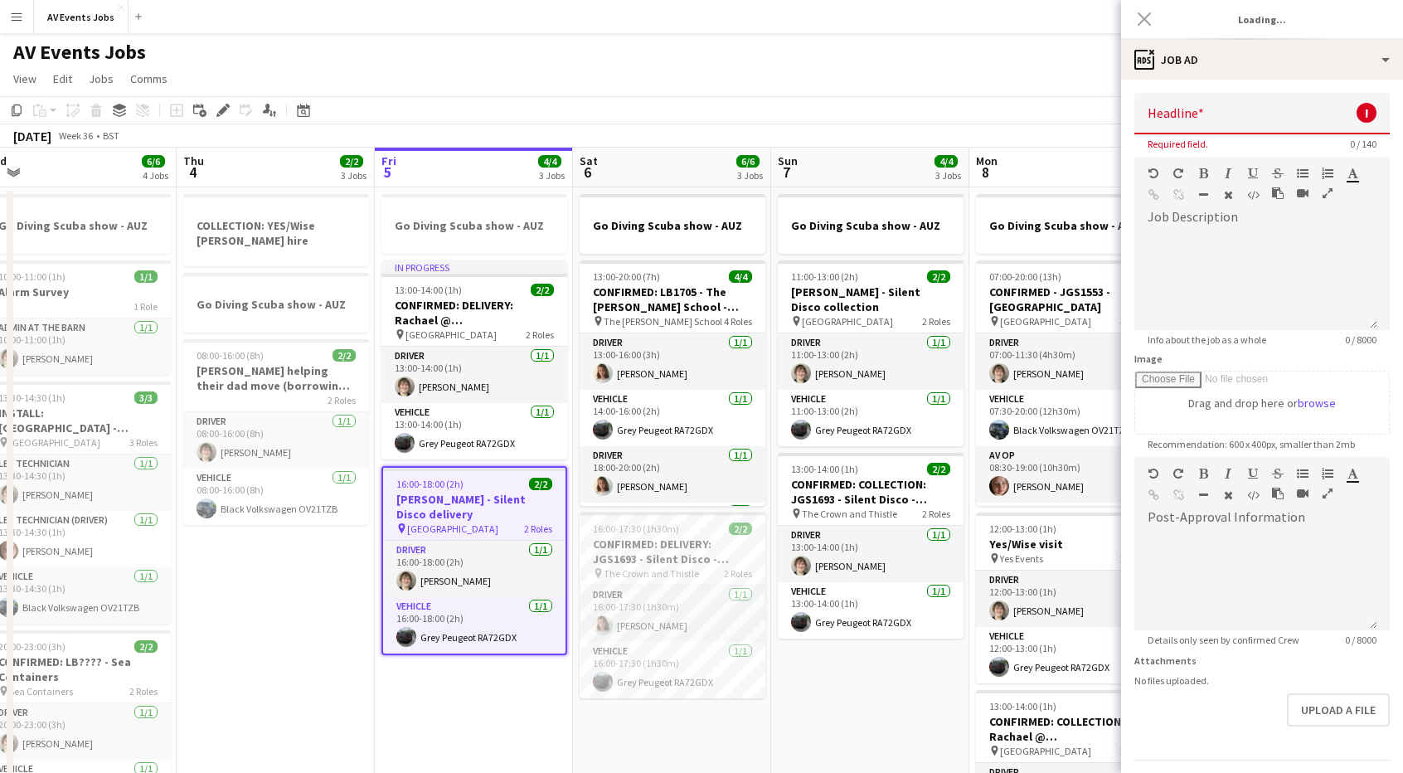
type input "**********"
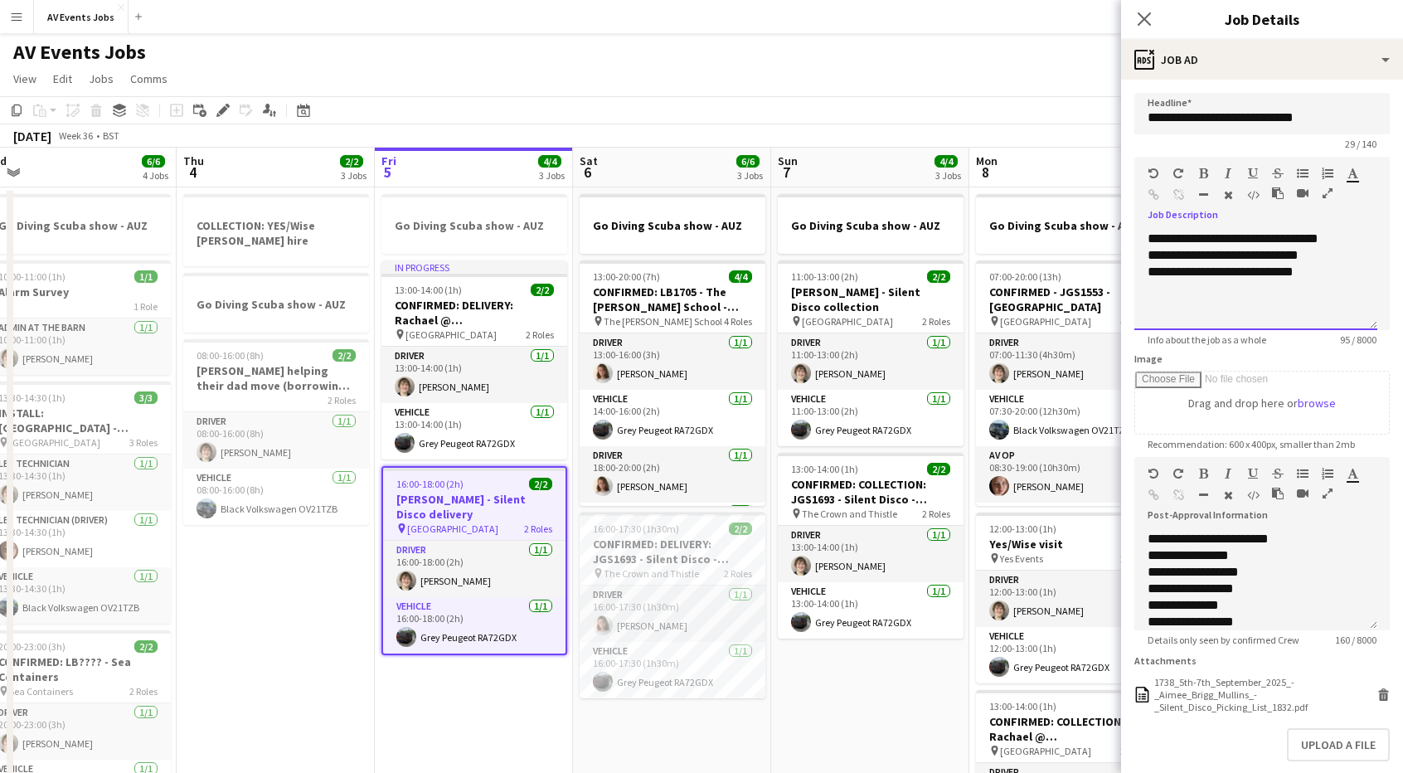
drag, startPoint x: 1301, startPoint y: 238, endPoint x: 1345, endPoint y: 236, distance: 44.0
click at [1345, 236] on div "**********" at bounding box center [1256, 239] width 216 height 17
copy div "*******"
